Goal: Transaction & Acquisition: Register for event/course

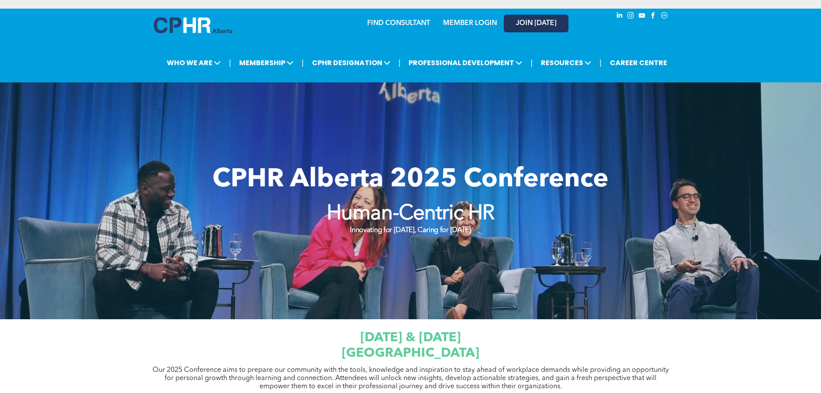
click at [541, 22] on span "JOIN [DATE]" at bounding box center [536, 23] width 41 height 8
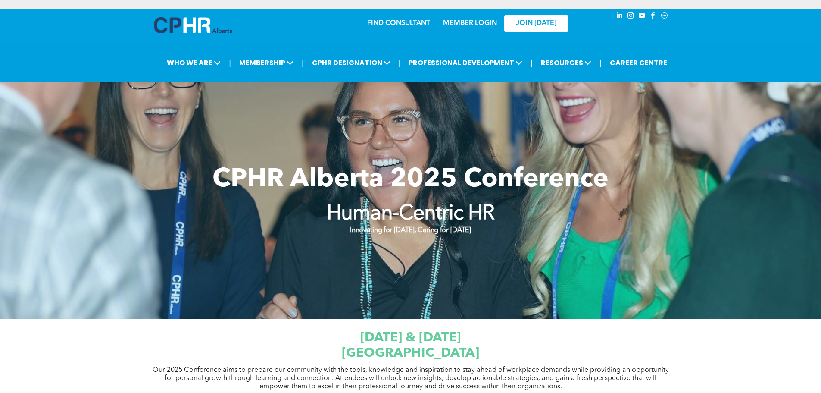
click at [481, 28] on div "MEMBER LOGIN" at bounding box center [451, 22] width 79 height 27
click at [468, 16] on div "MEMBER LOGIN" at bounding box center [470, 21] width 56 height 16
click at [468, 23] on link "MEMBER LOGIN" at bounding box center [470, 23] width 54 height 7
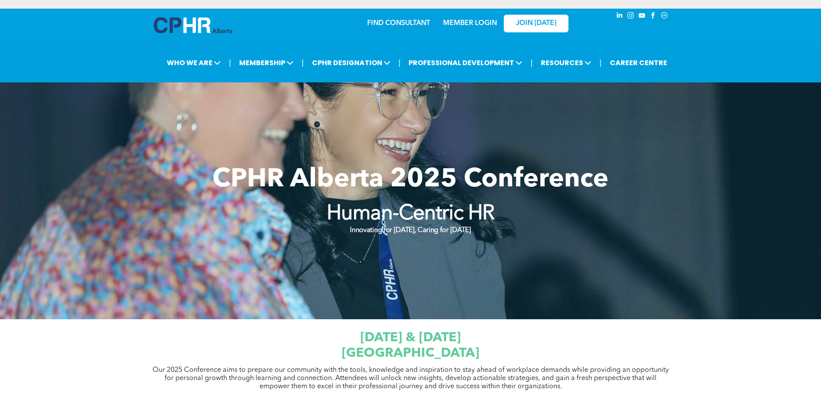
click at [463, 17] on div "MEMBER LOGIN" at bounding box center [470, 21] width 56 height 16
click at [463, 20] on link "MEMBER LOGIN" at bounding box center [470, 23] width 54 height 7
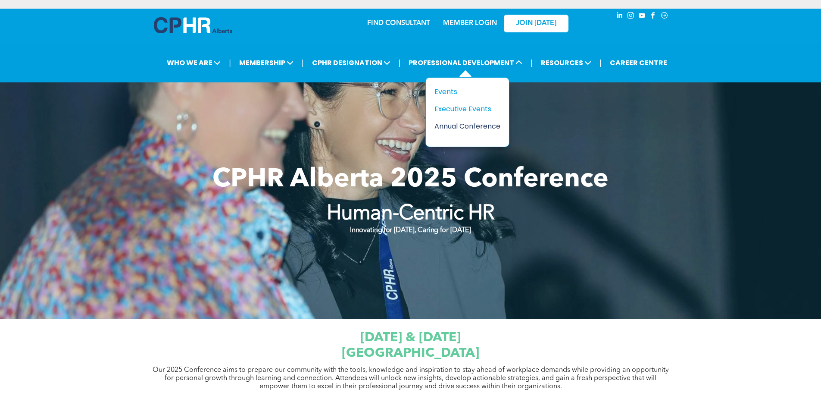
click at [460, 123] on div "Annual Conference" at bounding box center [463, 126] width 59 height 11
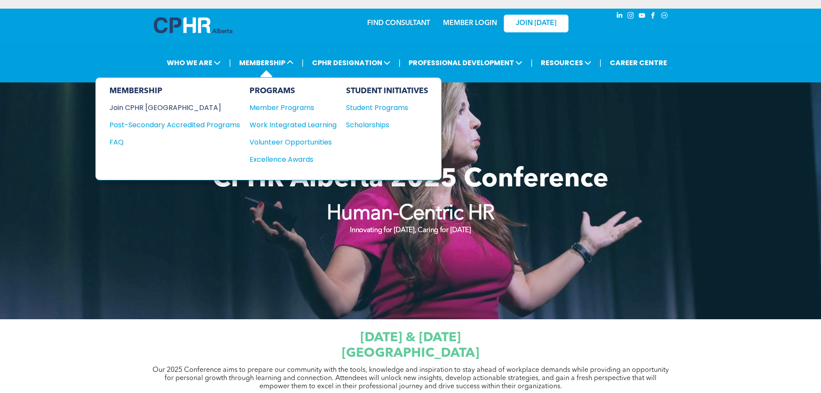
click at [177, 106] on div "Join CPHR [GEOGRAPHIC_DATA]" at bounding box center [168, 107] width 118 height 11
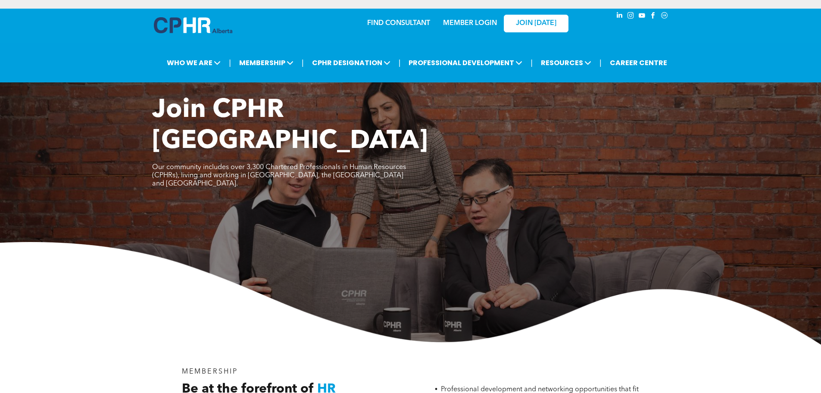
click at [453, 22] on link "MEMBER LOGIN" at bounding box center [470, 23] width 54 height 7
click at [482, 23] on link "MEMBER LOGIN" at bounding box center [470, 23] width 54 height 7
click at [737, 282] on img at bounding box center [410, 293] width 821 height 103
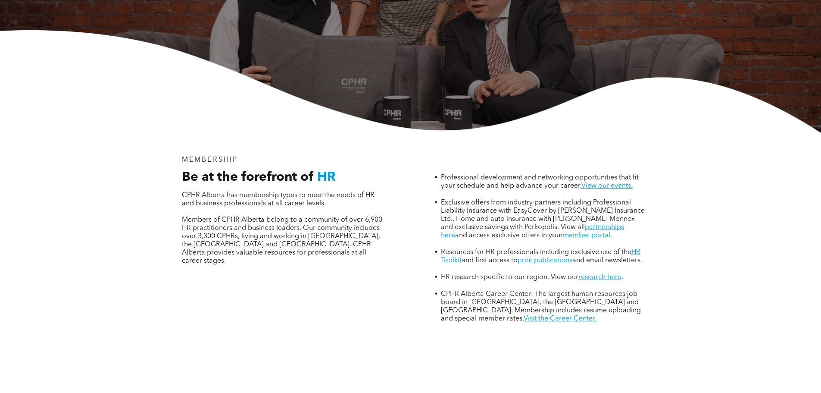
scroll to position [216, 0]
